Goal: Find specific page/section: Find specific page/section

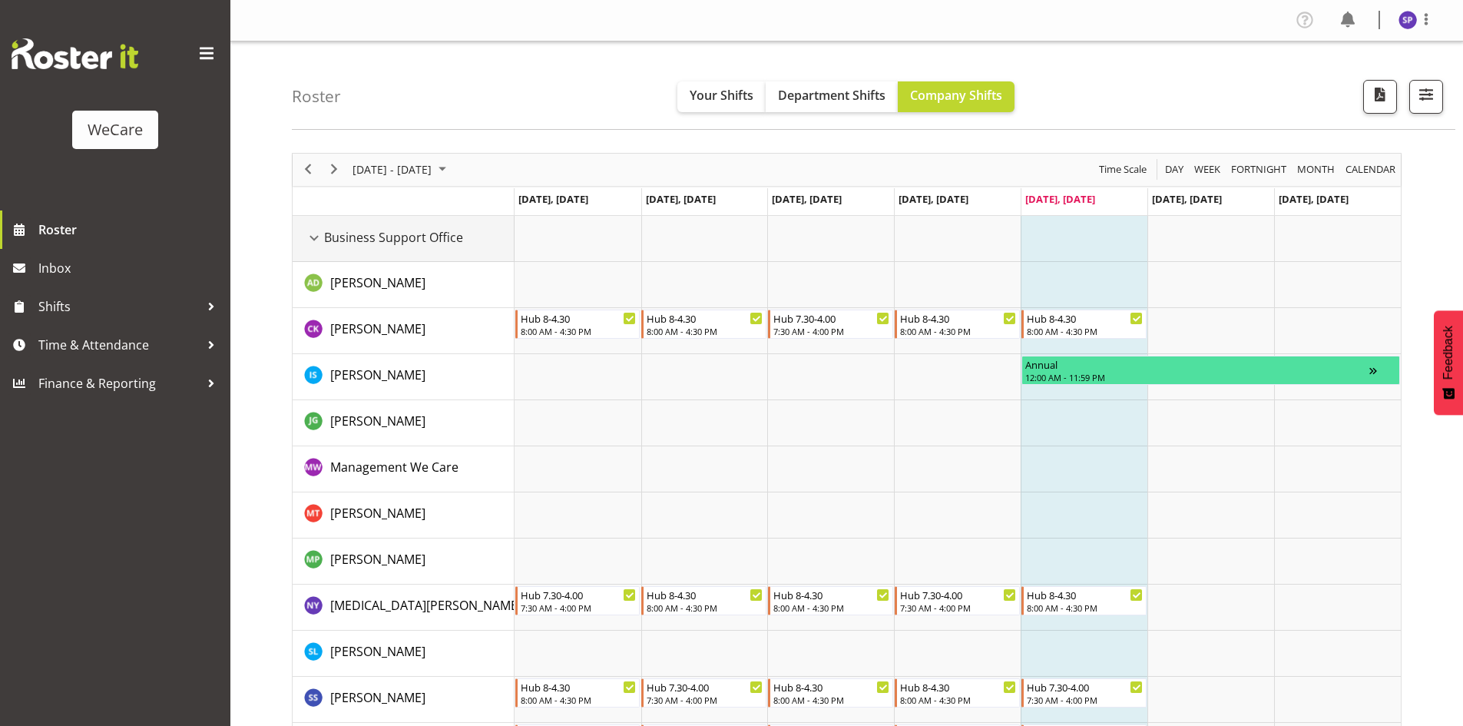
click at [315, 241] on div "Business Support Office resource" at bounding box center [314, 238] width 20 height 20
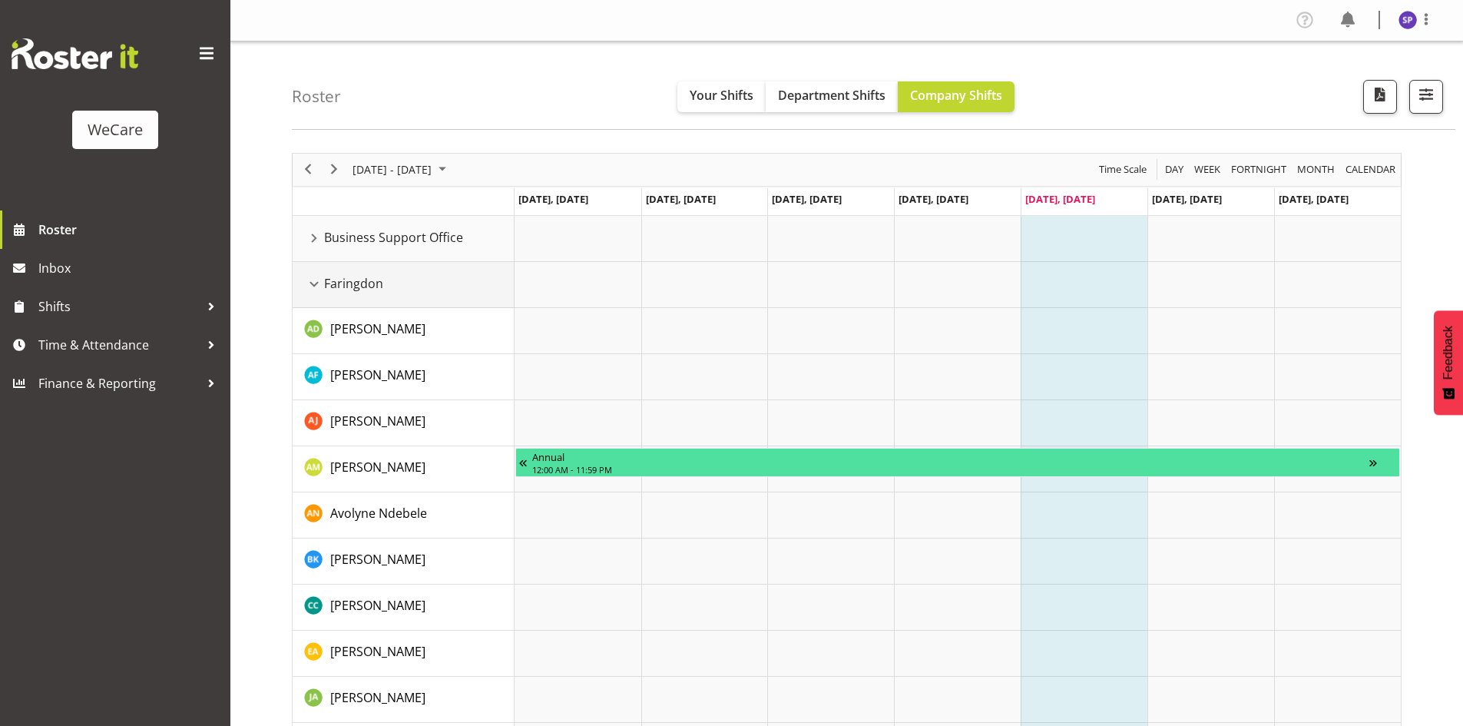
click at [317, 283] on div "Faringdon resource" at bounding box center [314, 284] width 20 height 20
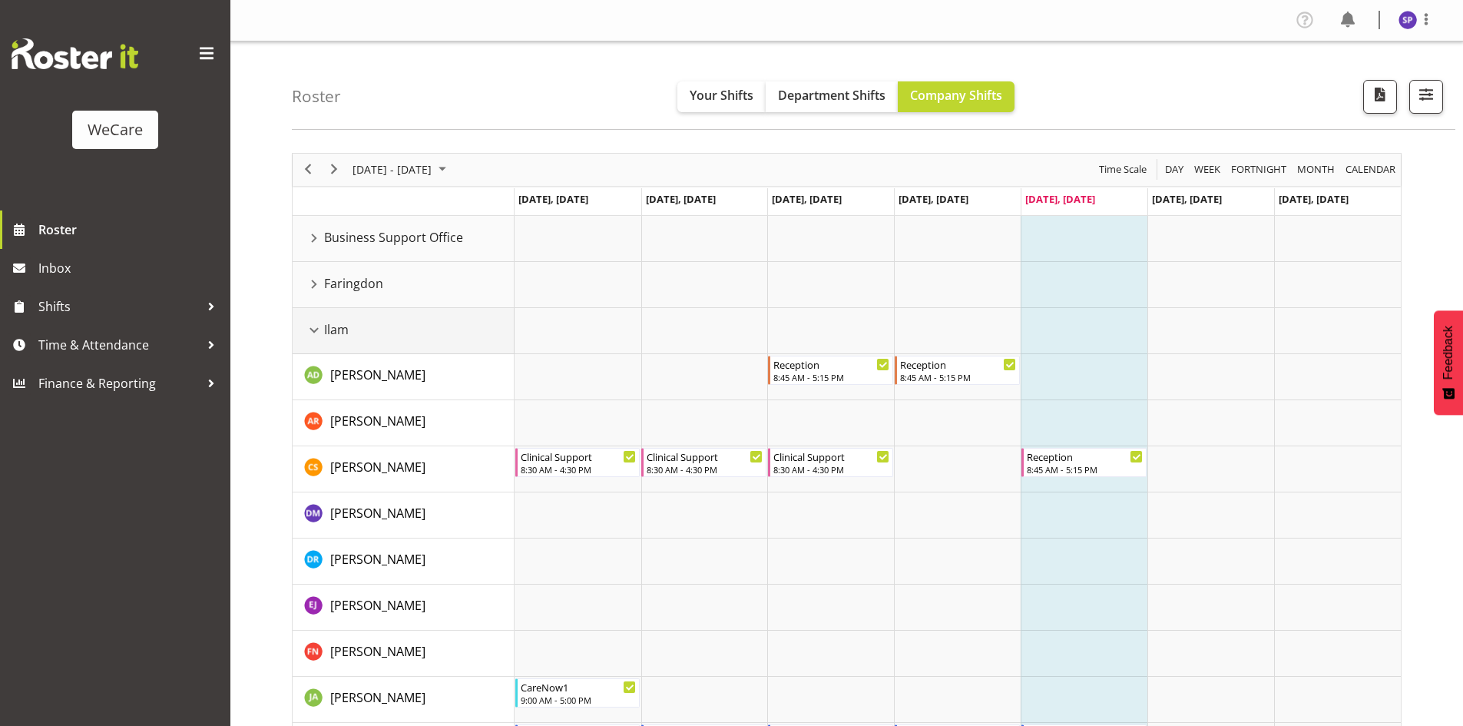
click at [318, 335] on div "Ilam resource" at bounding box center [314, 330] width 20 height 20
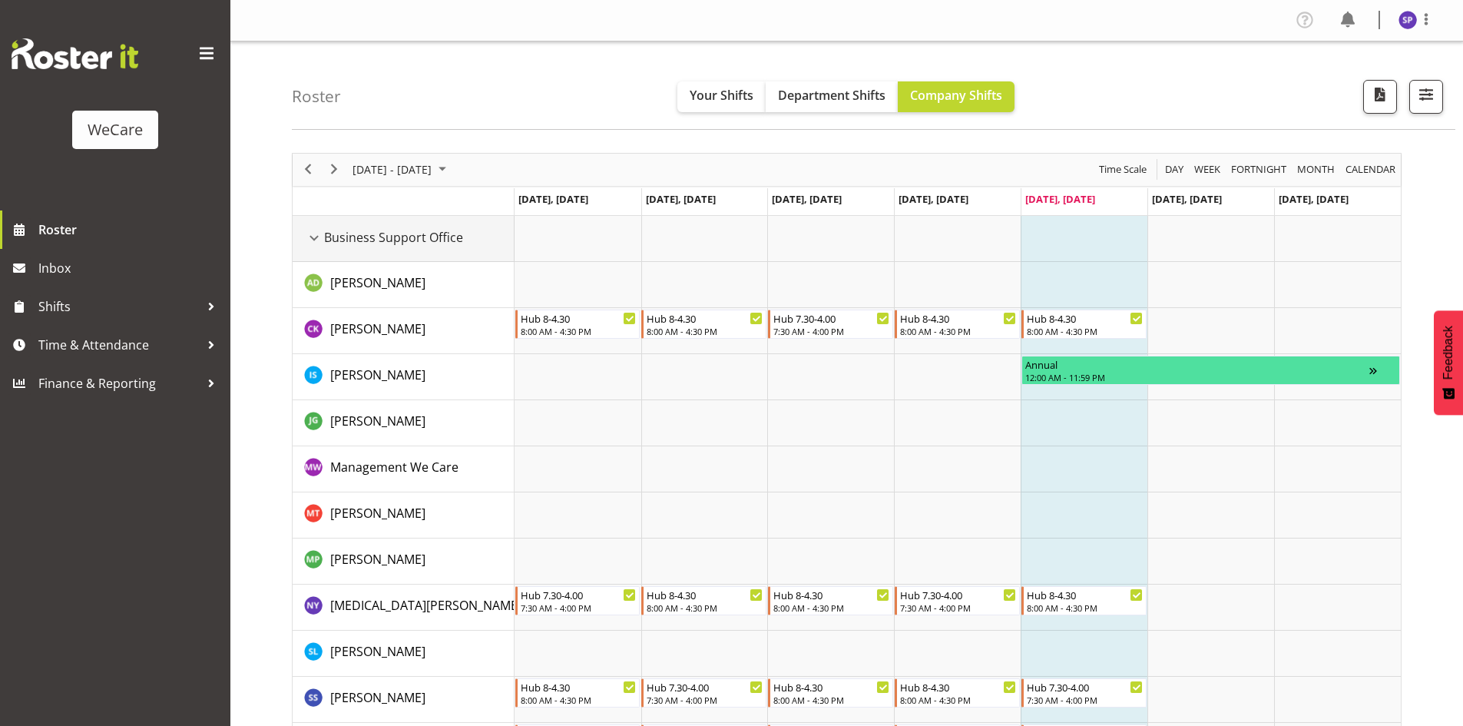
click at [318, 244] on div "Business Support Office resource" at bounding box center [314, 238] width 20 height 20
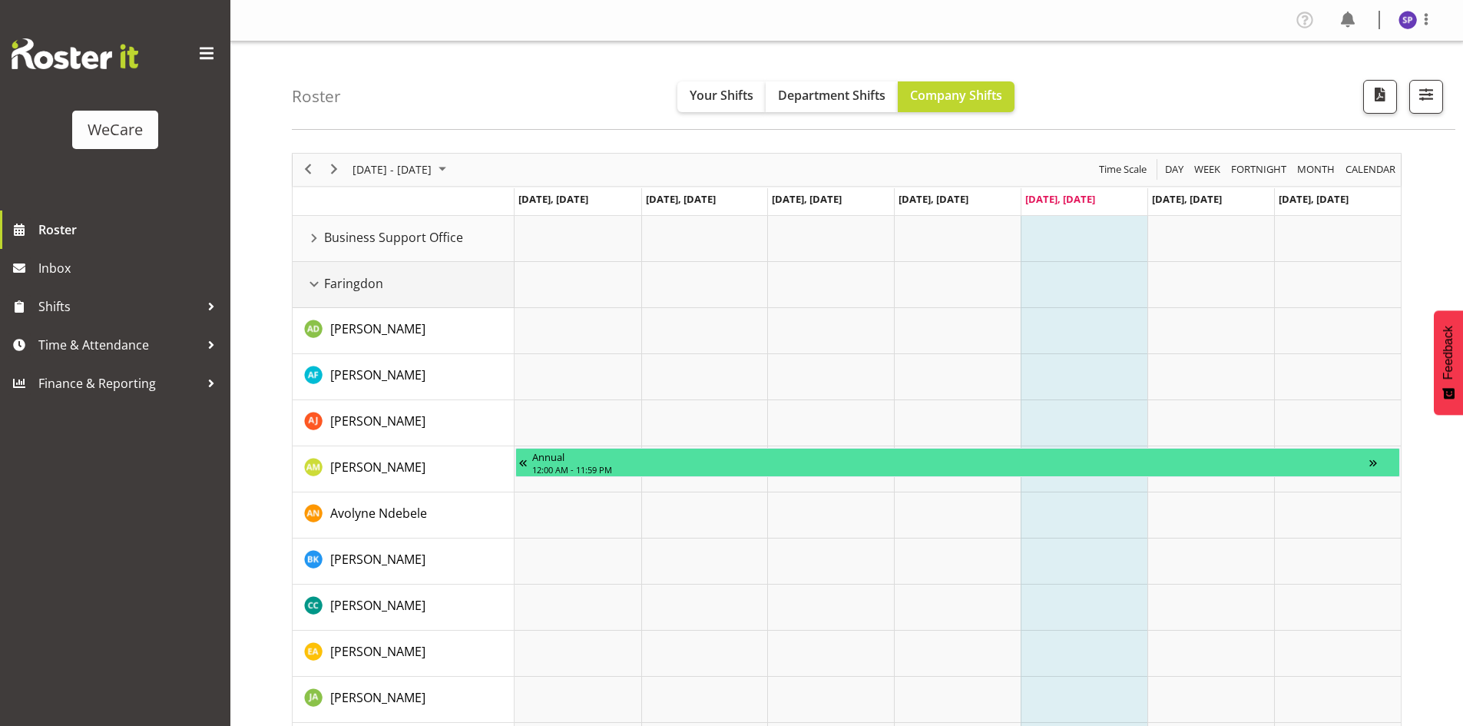
drag, startPoint x: 314, startPoint y: 276, endPoint x: 328, endPoint y: 294, distance: 23.0
click at [315, 276] on div "Faringdon resource" at bounding box center [314, 284] width 20 height 20
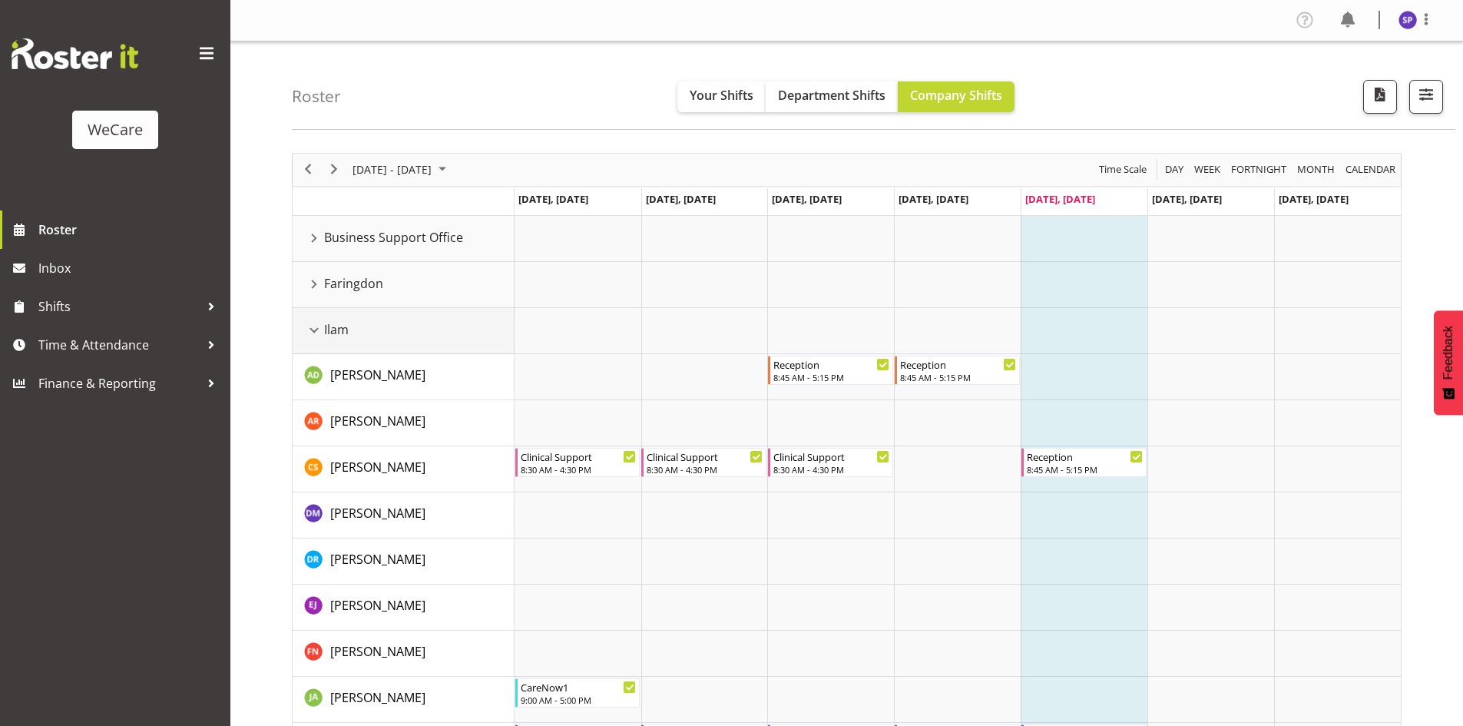
drag, startPoint x: 309, startPoint y: 326, endPoint x: 312, endPoint y: 364, distance: 38.5
click at [310, 327] on div "Ilam resource" at bounding box center [314, 330] width 20 height 20
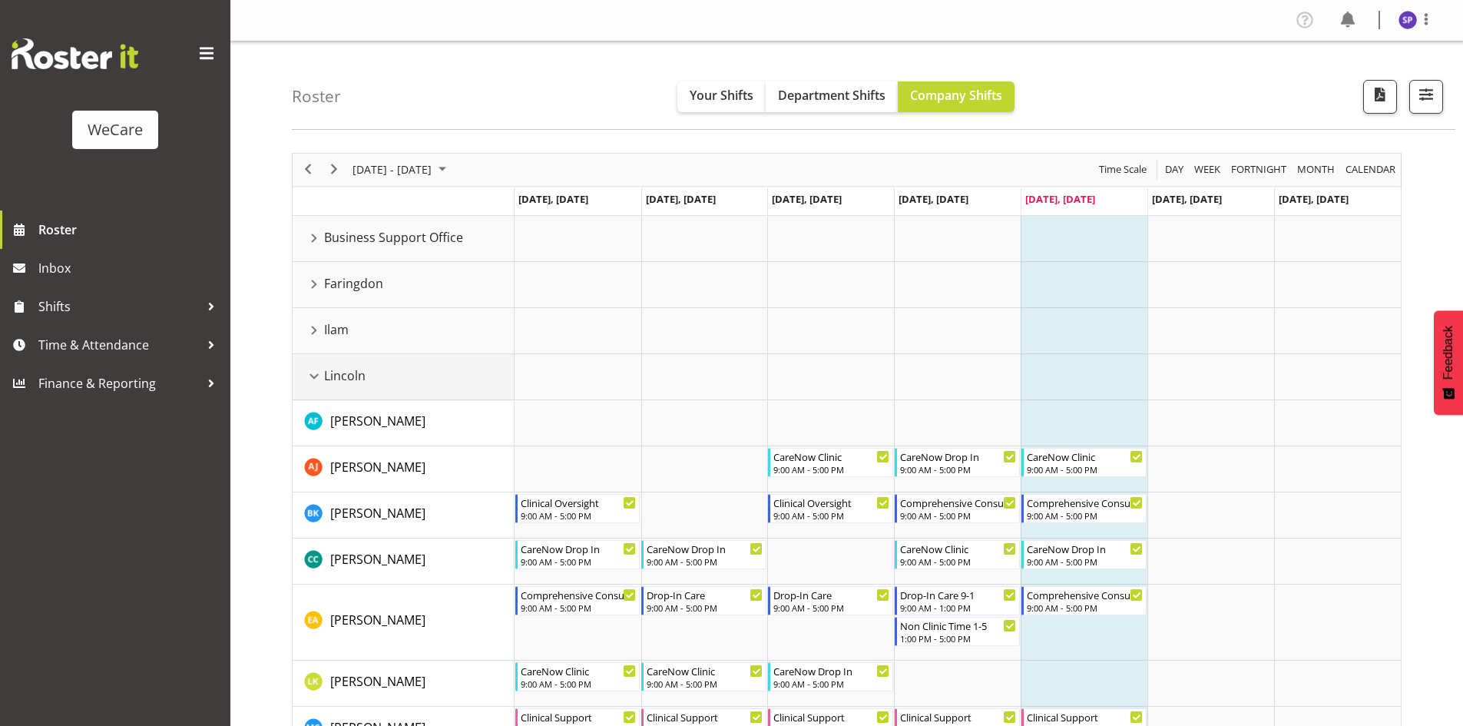
click at [308, 377] on div "Lincoln resource" at bounding box center [314, 376] width 20 height 20
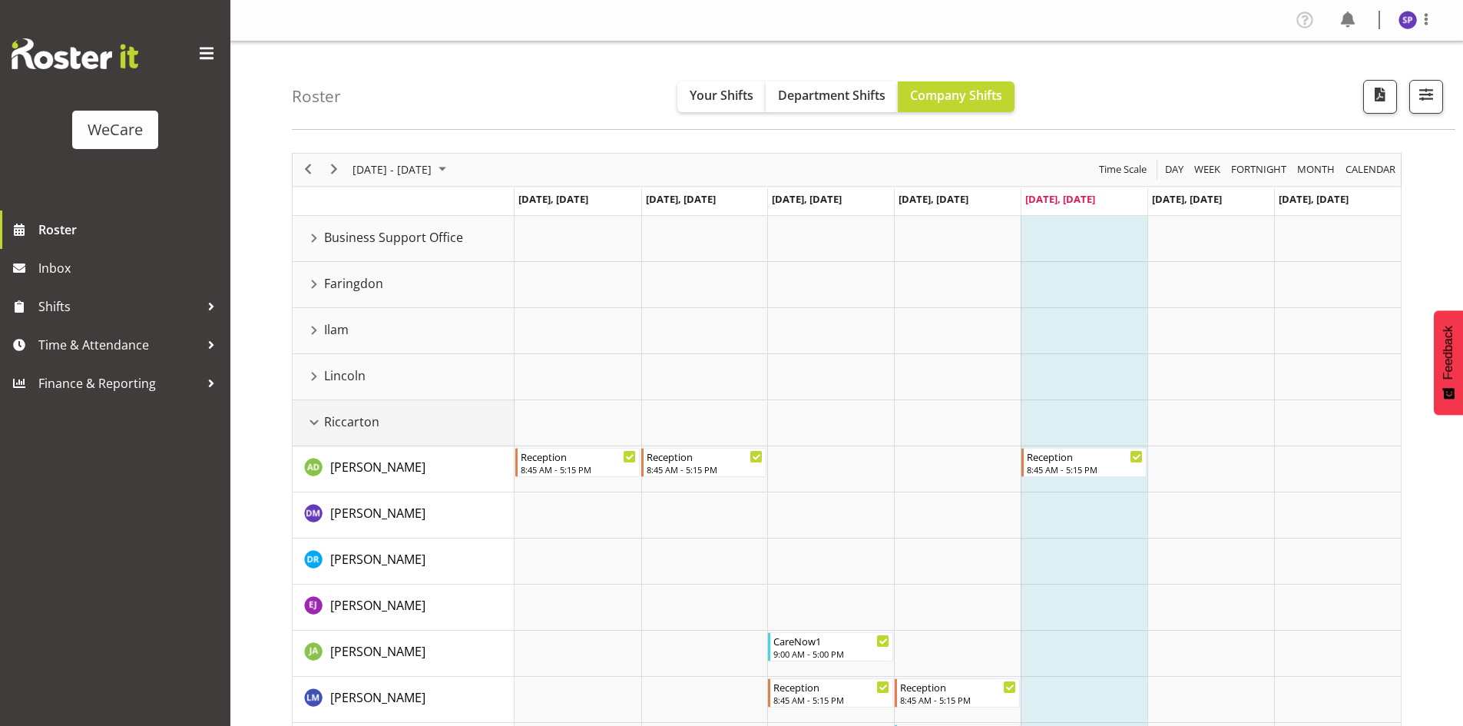
click at [313, 419] on div "Riccarton resource" at bounding box center [314, 423] width 20 height 20
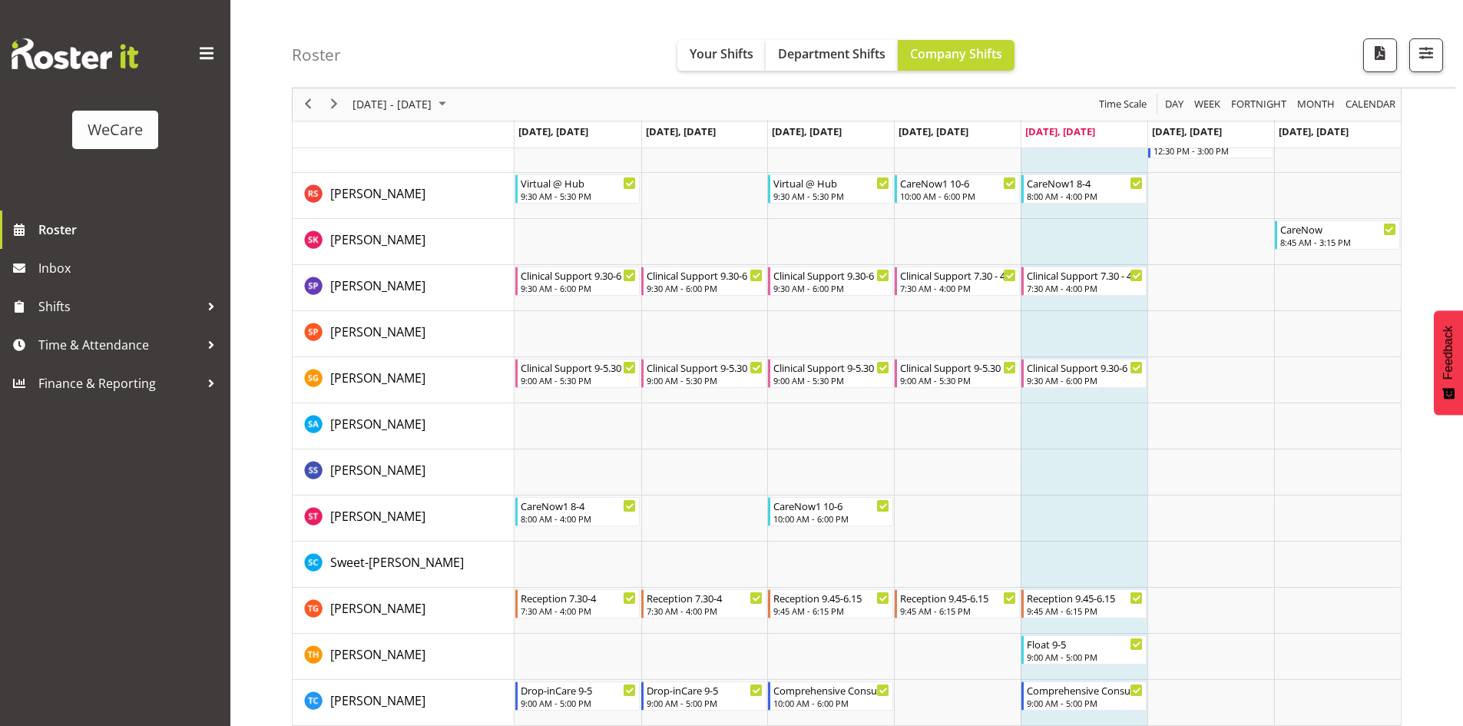
scroll to position [2328, 0]
